Goal: Book appointment/travel/reservation

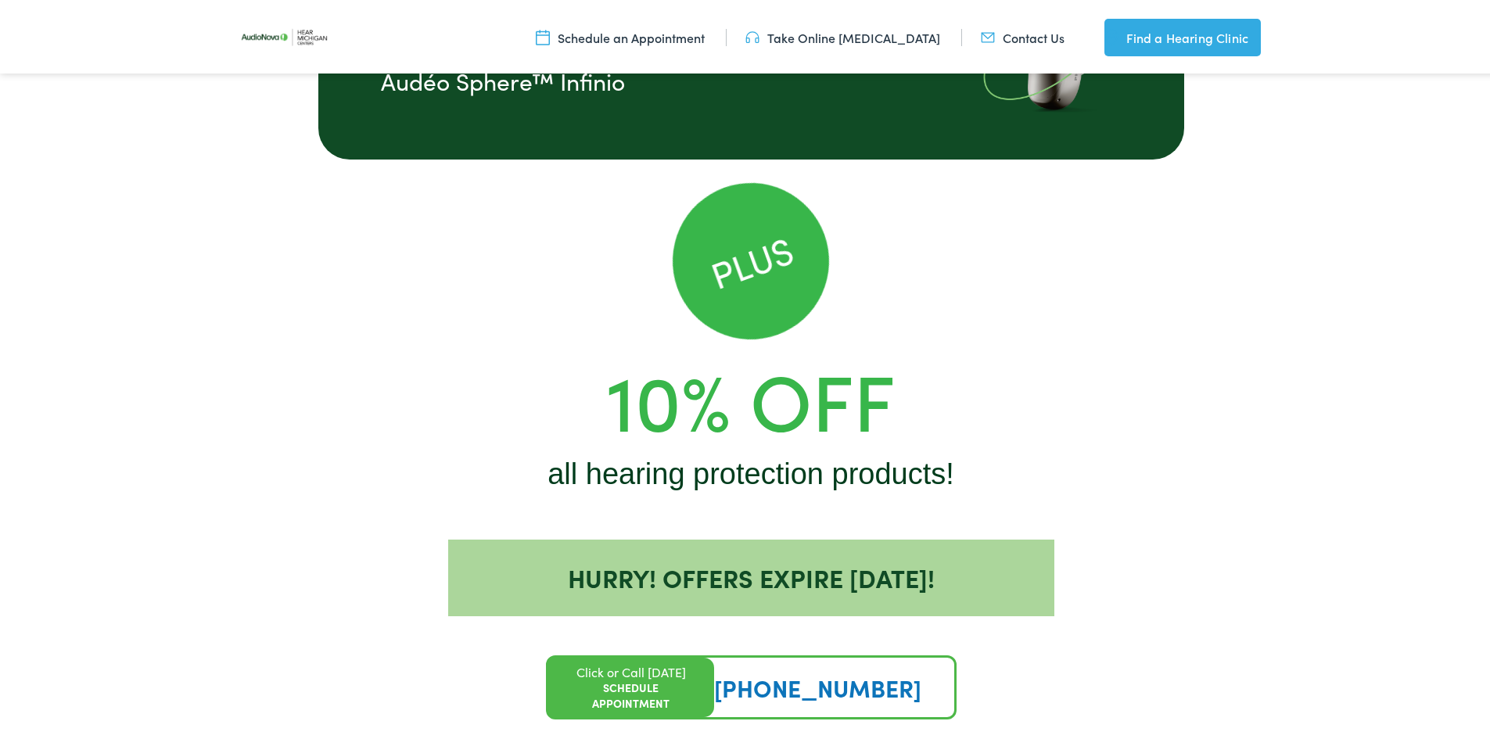
click at [588, 214] on div "Plus 10% Off all hearing protection products!" at bounding box center [751, 335] width 892 height 310
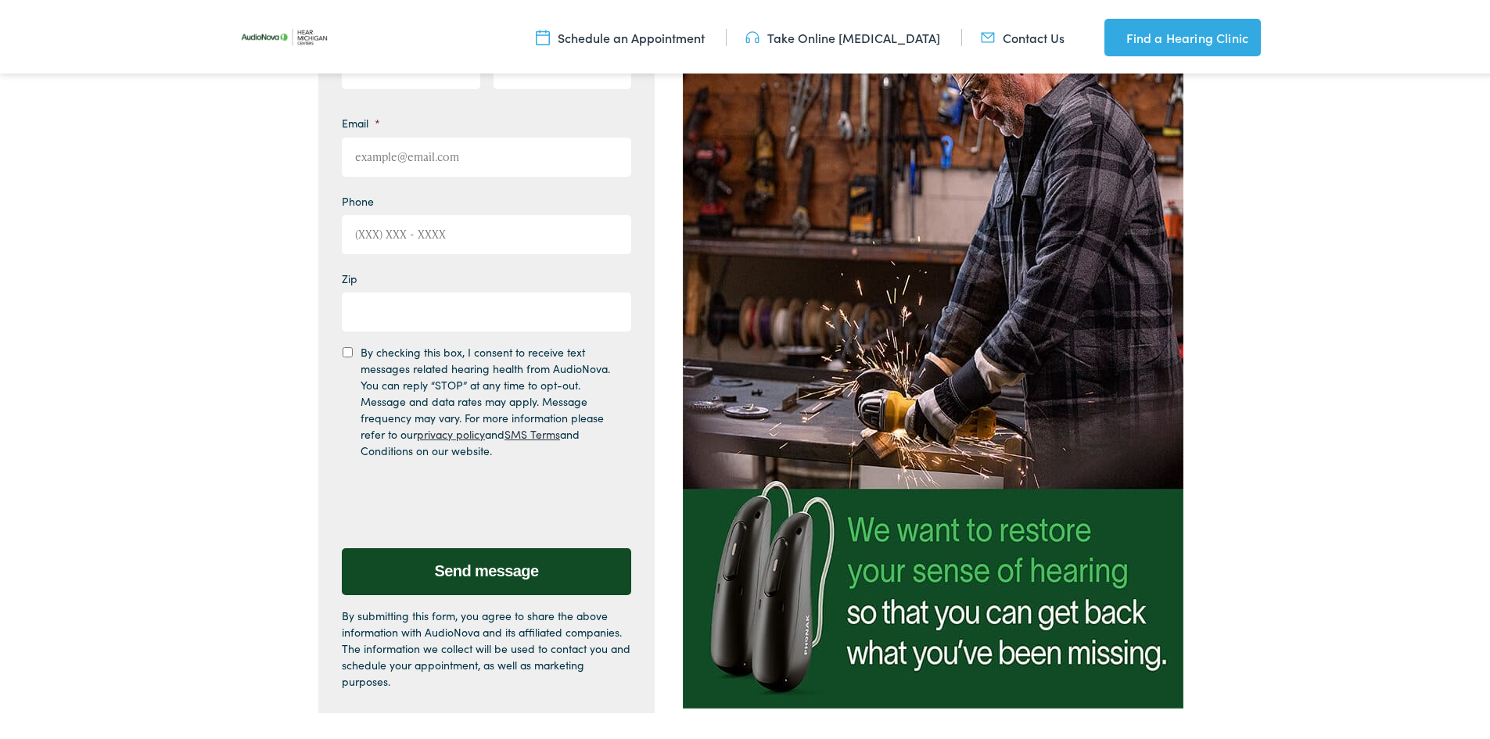
scroll to position [181, 0]
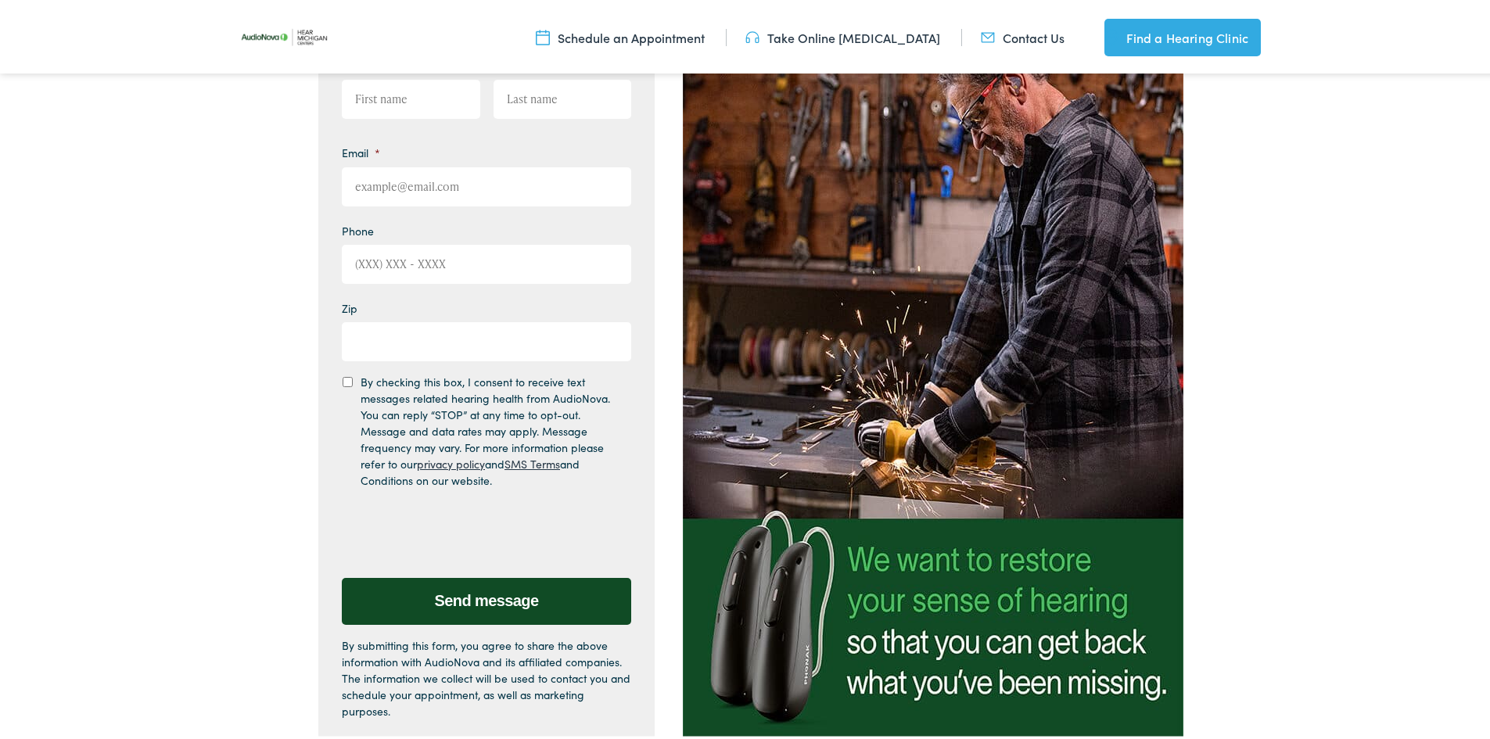
drag, startPoint x: 1464, startPoint y: 147, endPoint x: 1459, endPoint y: 153, distance: 8.3
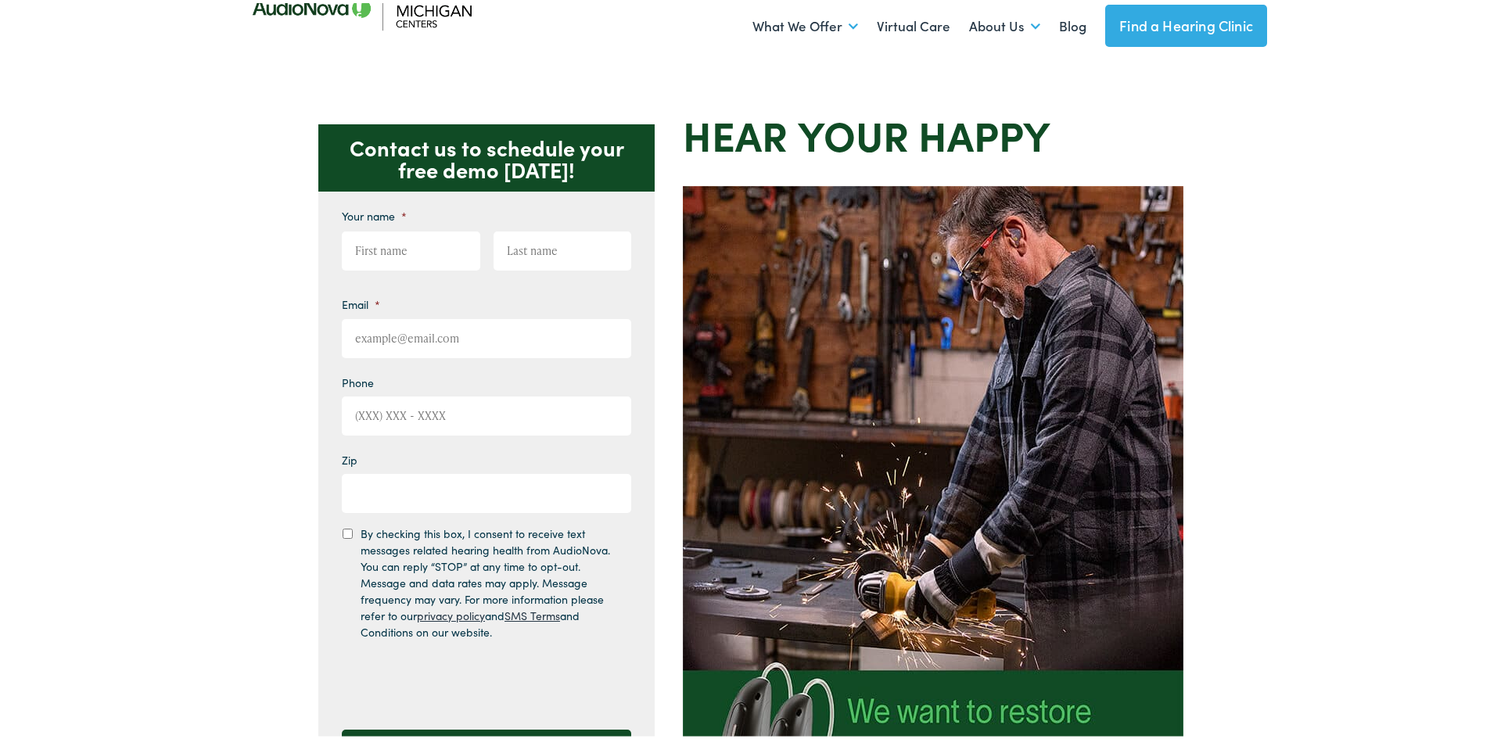
scroll to position [0, 0]
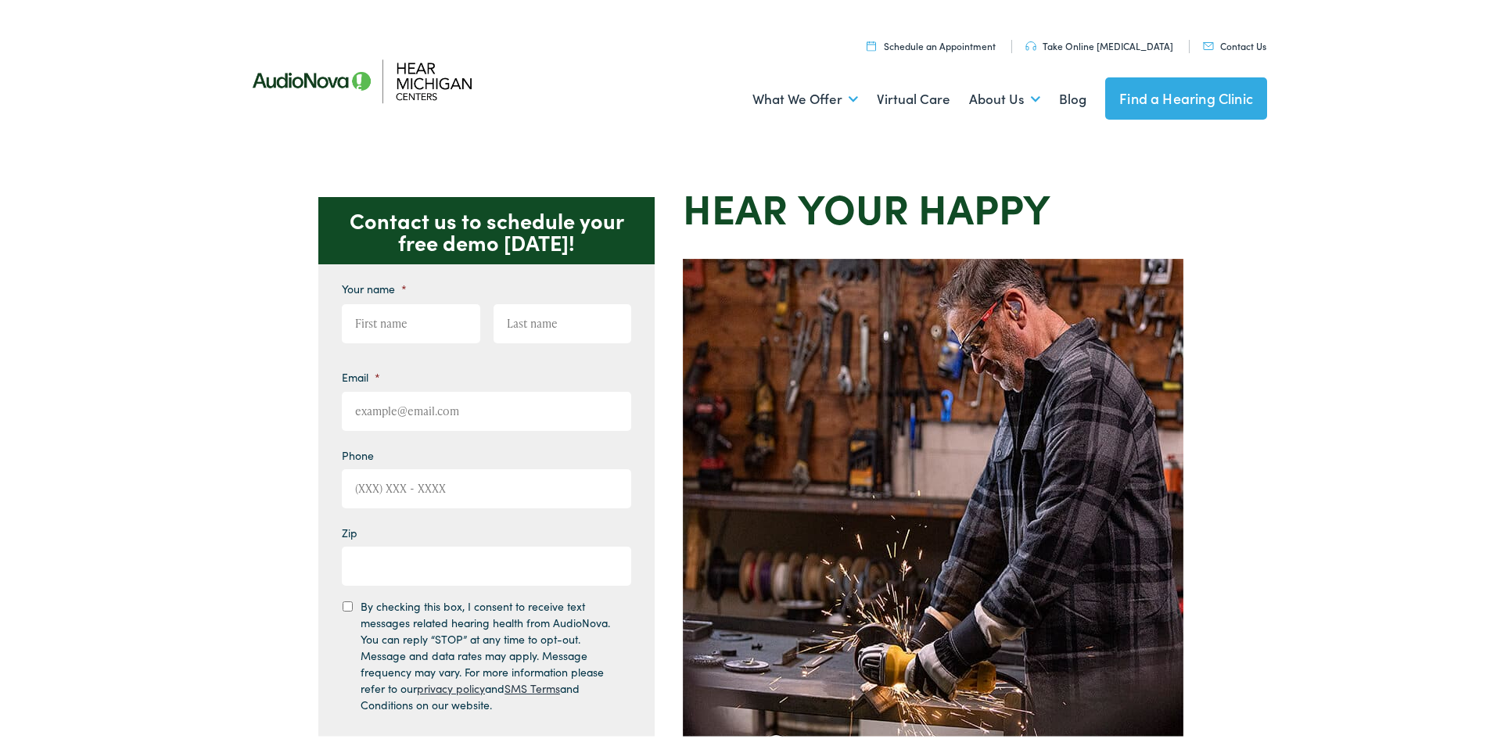
click at [408, 76] on img at bounding box center [376, 77] width 282 height 99
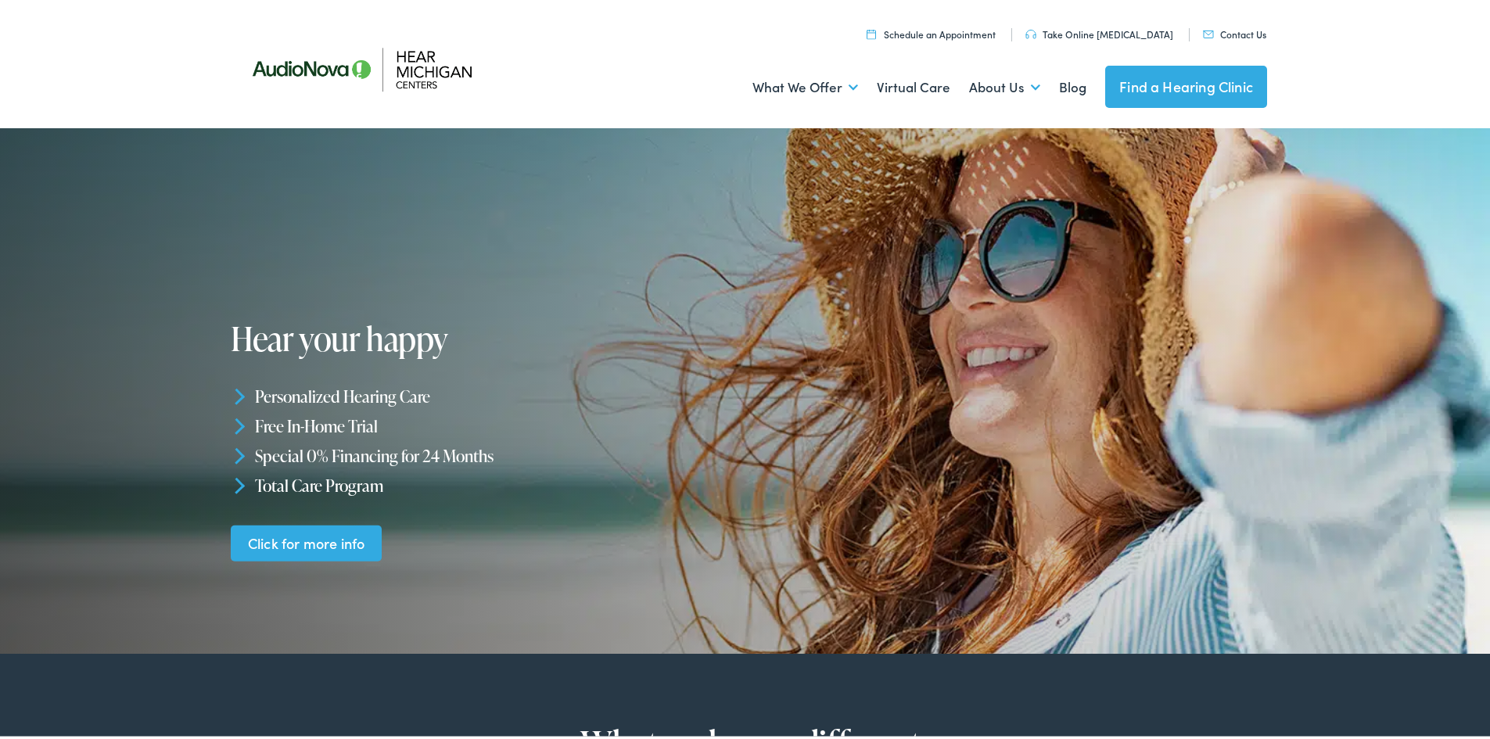
click at [954, 31] on link "Schedule an Appointment" at bounding box center [931, 30] width 129 height 13
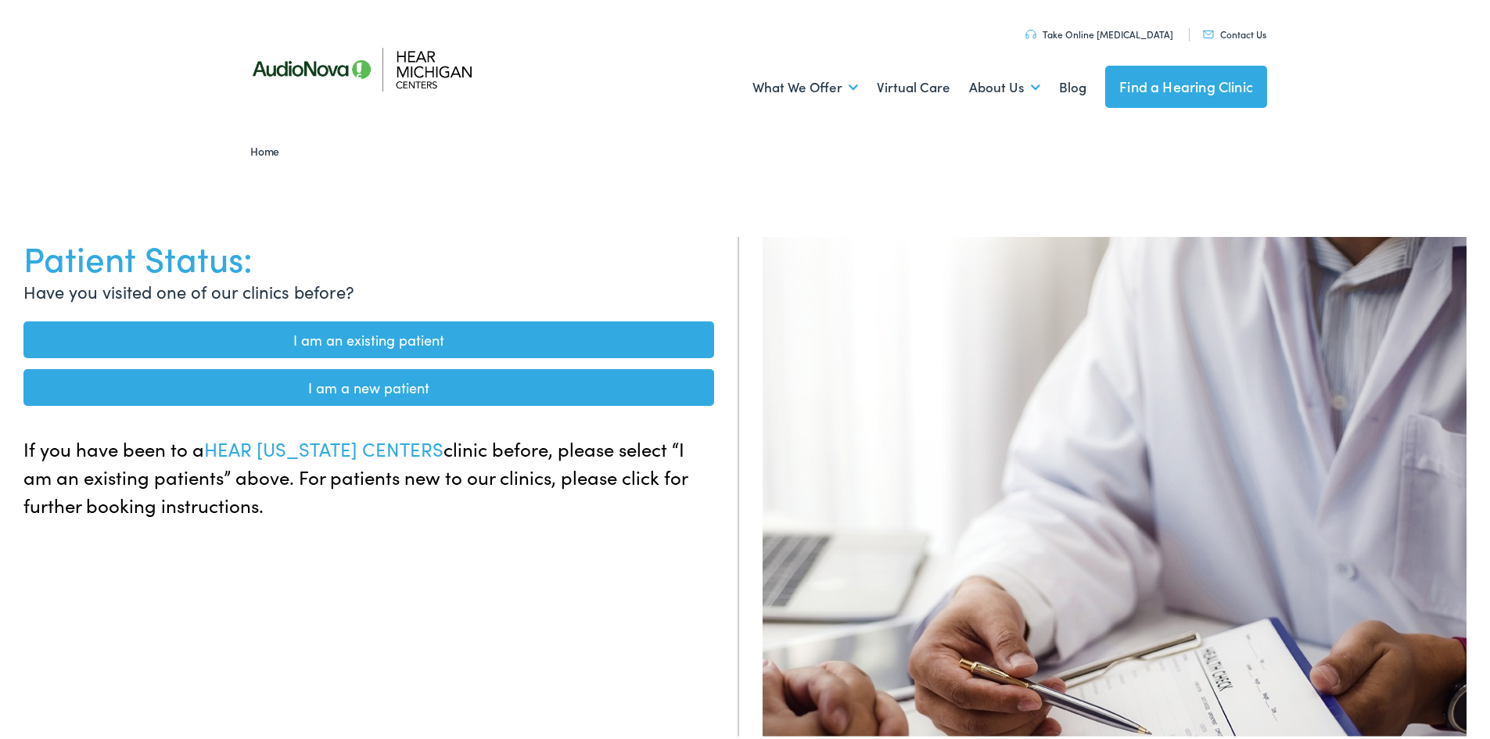
click at [253, 339] on link "I am an existing patient" at bounding box center [368, 336] width 691 height 37
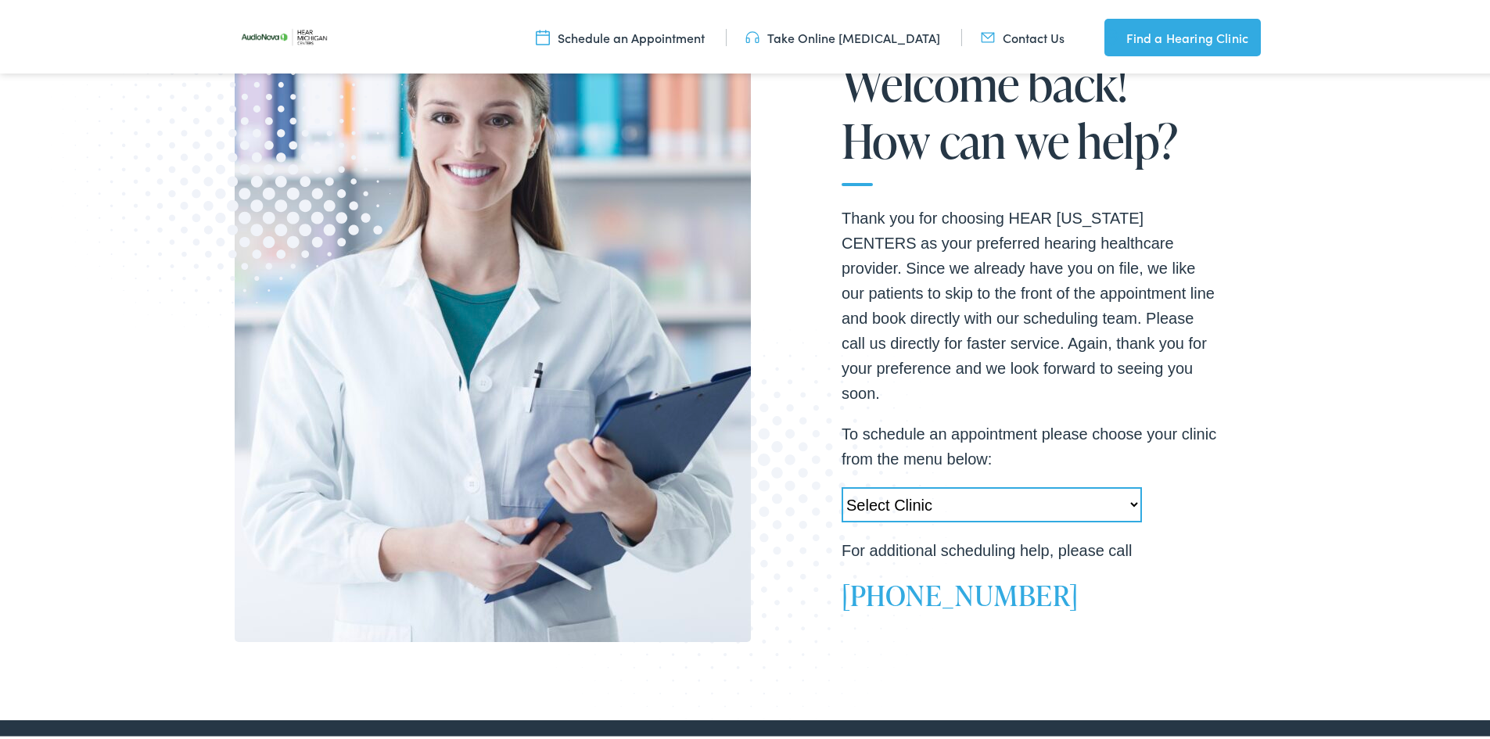
scroll to position [260, 0]
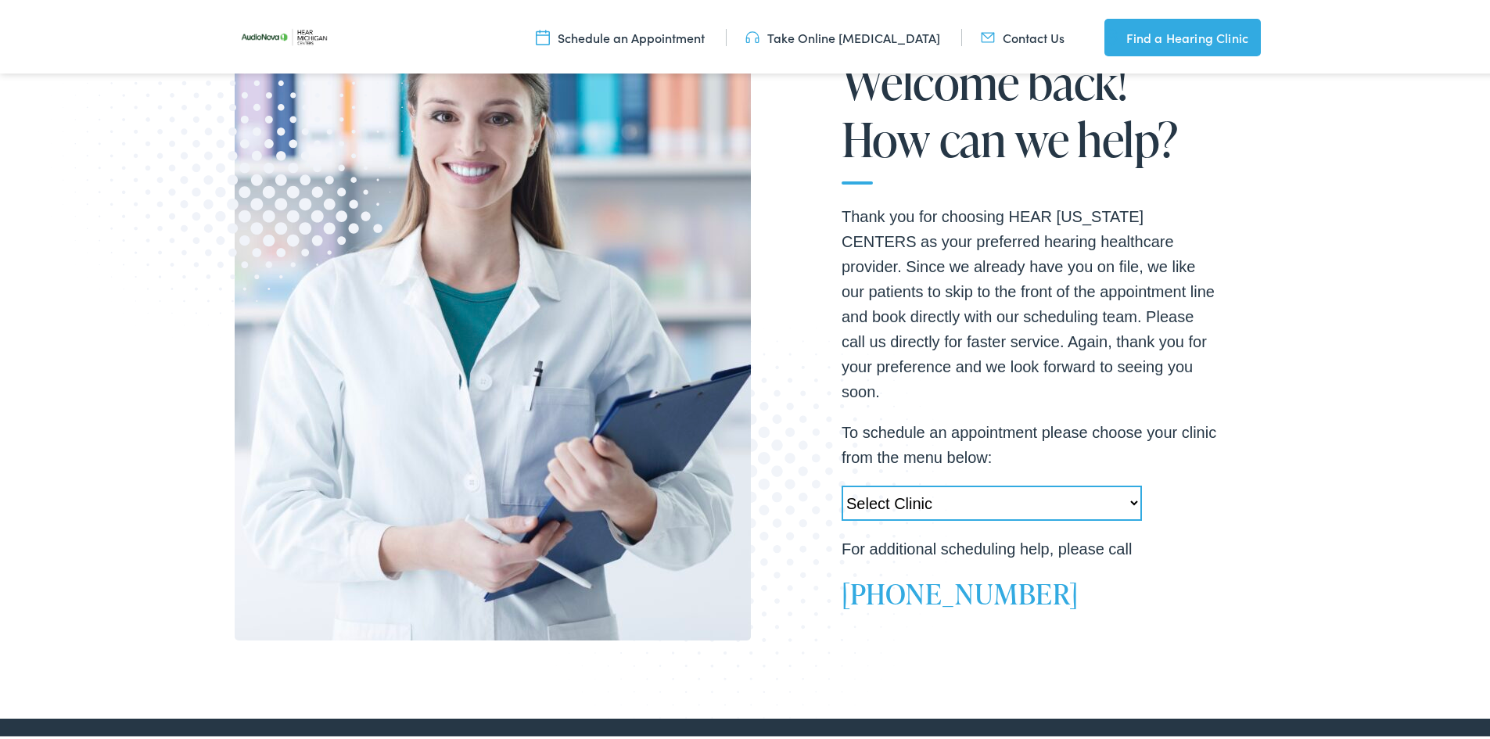
click at [1128, 492] on select "Select Clinic Swartz Creek-MI-AudioNova 6203 Miller Rd Muskegon-MI-AudioNova 11…" at bounding box center [992, 500] width 300 height 35
select select "https://hearmichigan.alpacaaudiology.com/locations/kentwood-mi/"
click at [842, 483] on select "Select Clinic Swartz Creek-MI-AudioNova 6203 Miller Rd Muskegon-MI-AudioNova 11…" at bounding box center [992, 500] width 300 height 35
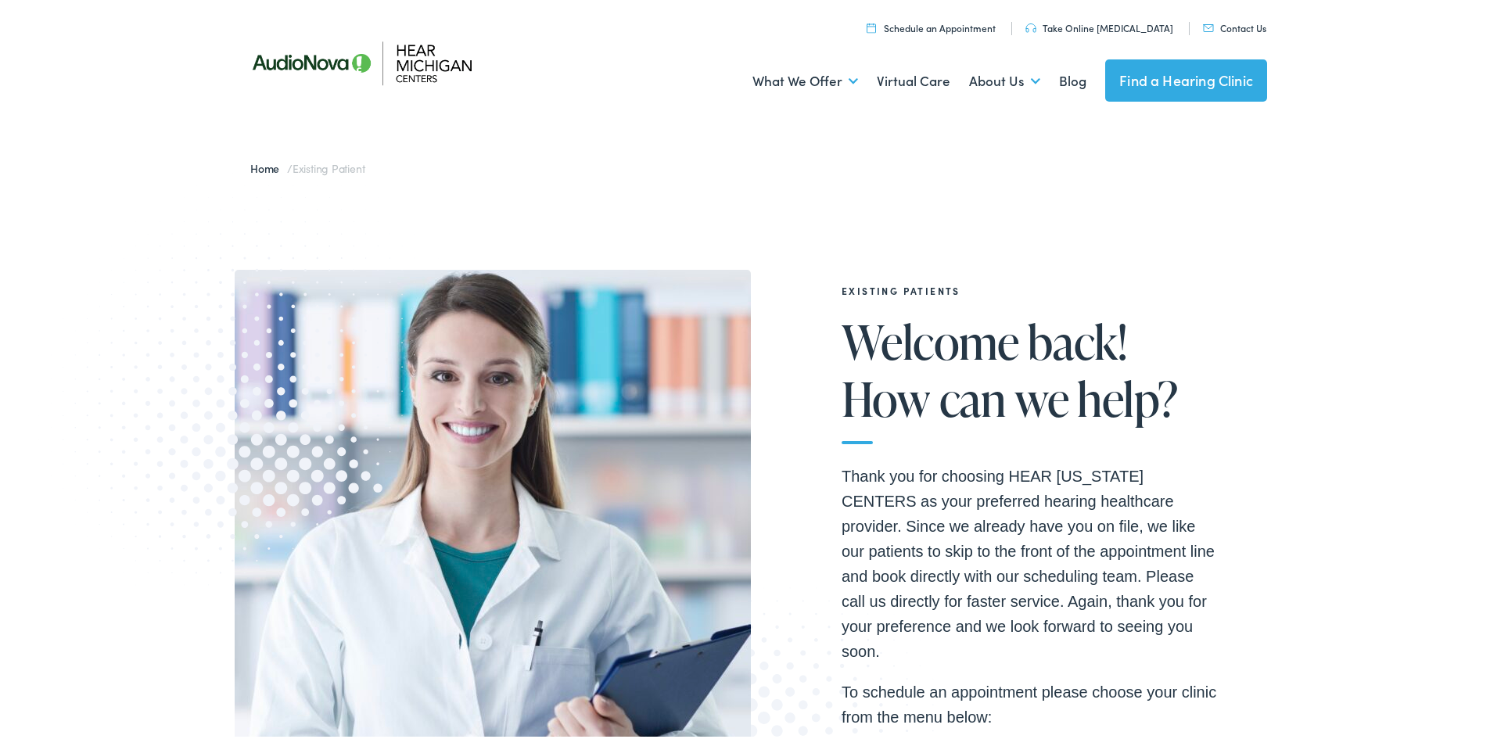
scroll to position [0, 0]
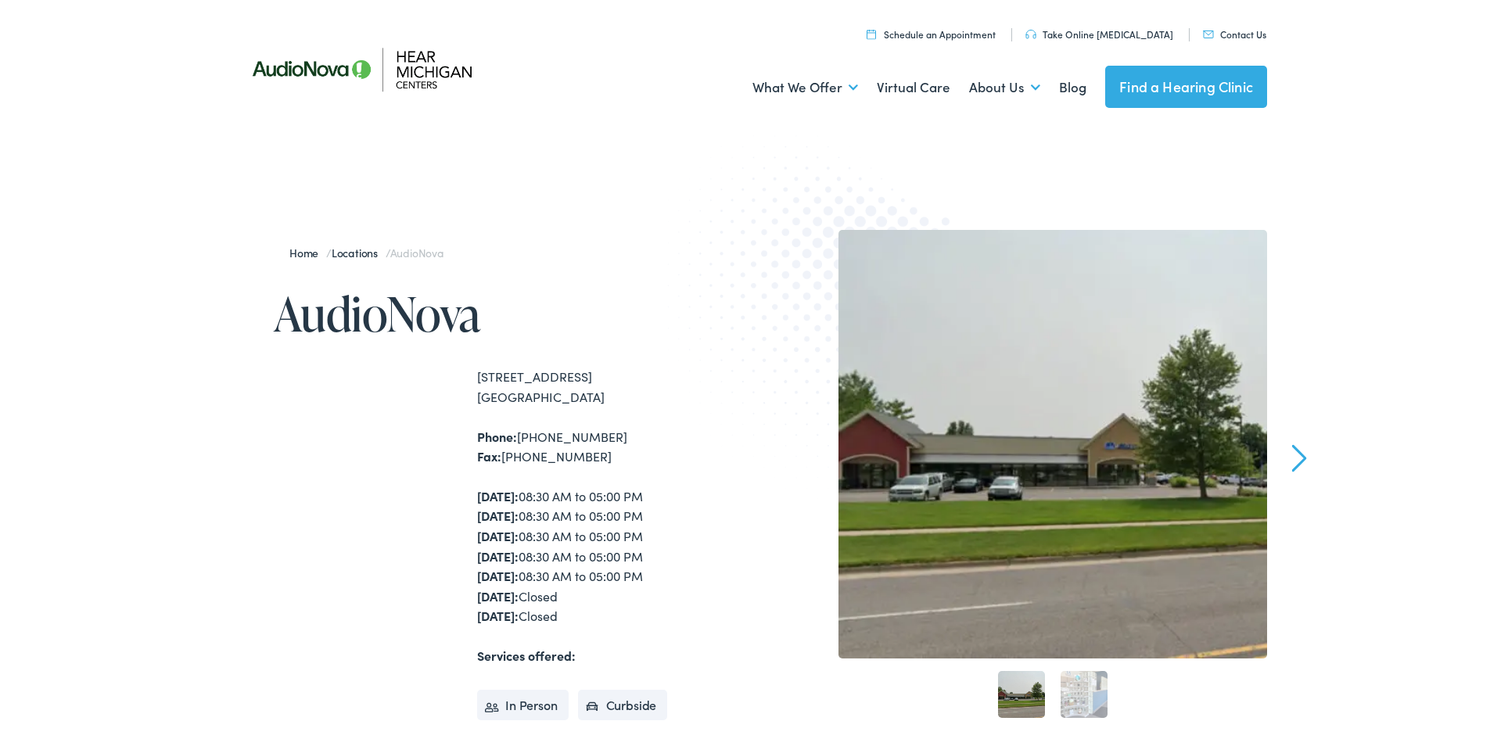
click at [139, 371] on div "Home / Locations / AudioNova AudioNova [STREET_ADDRESS] Phone: [PHONE_NUMBER] F…" at bounding box center [751, 575] width 1502 height 852
